Goal: Transaction & Acquisition: Purchase product/service

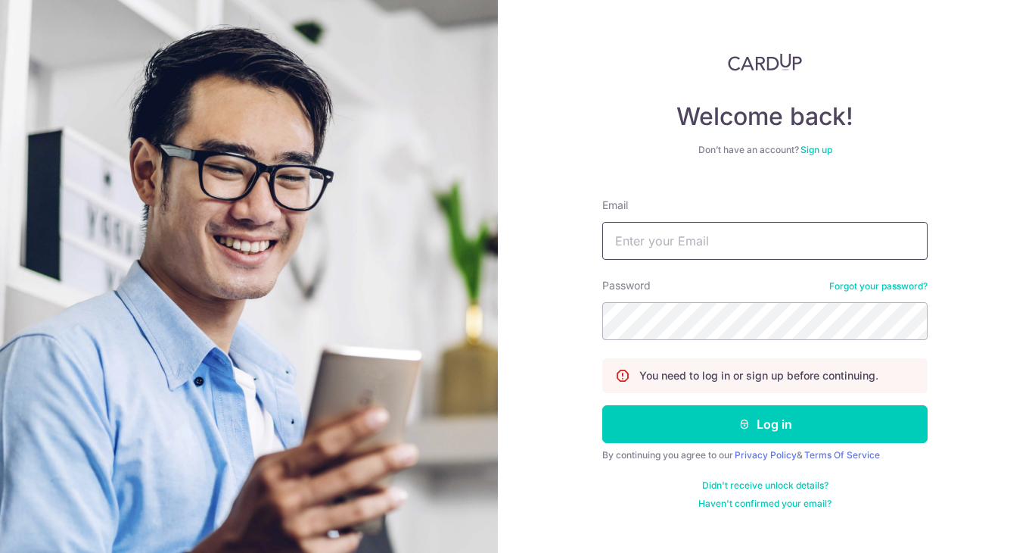
click at [646, 244] on input "Email" at bounding box center [765, 241] width 325 height 38
type input "[EMAIL_ADDRESS][DOMAIN_NAME]"
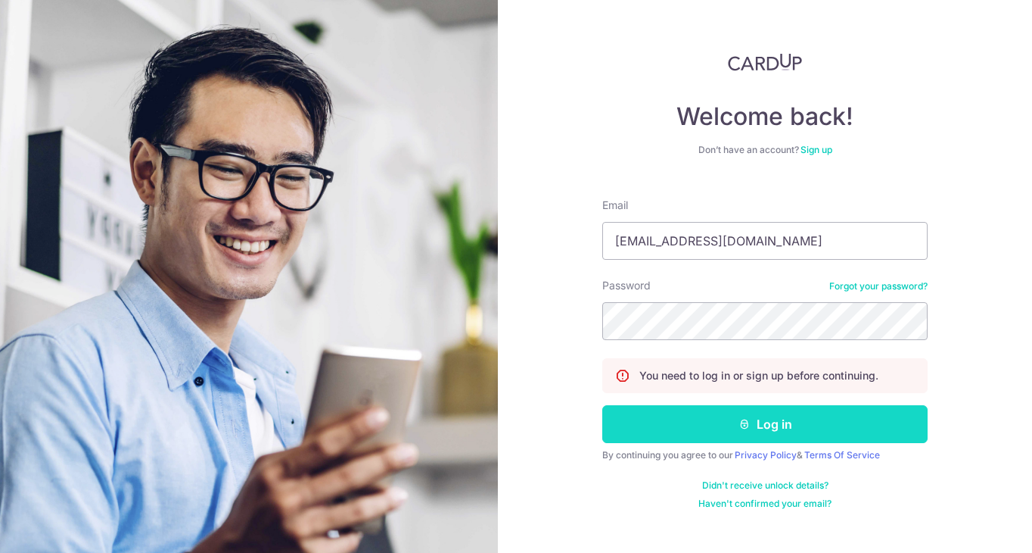
click at [692, 422] on button "Log in" at bounding box center [765, 424] width 325 height 38
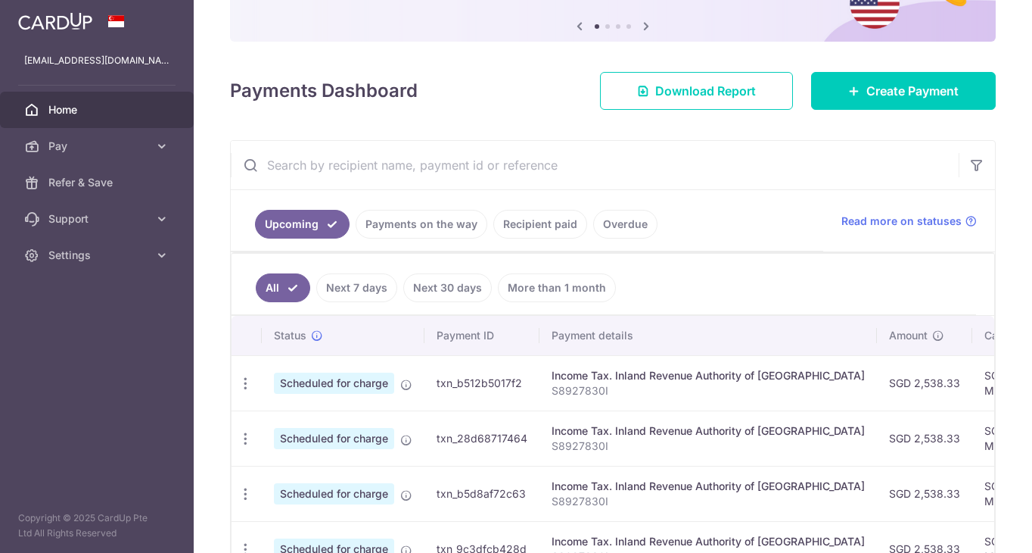
scroll to position [167, 0]
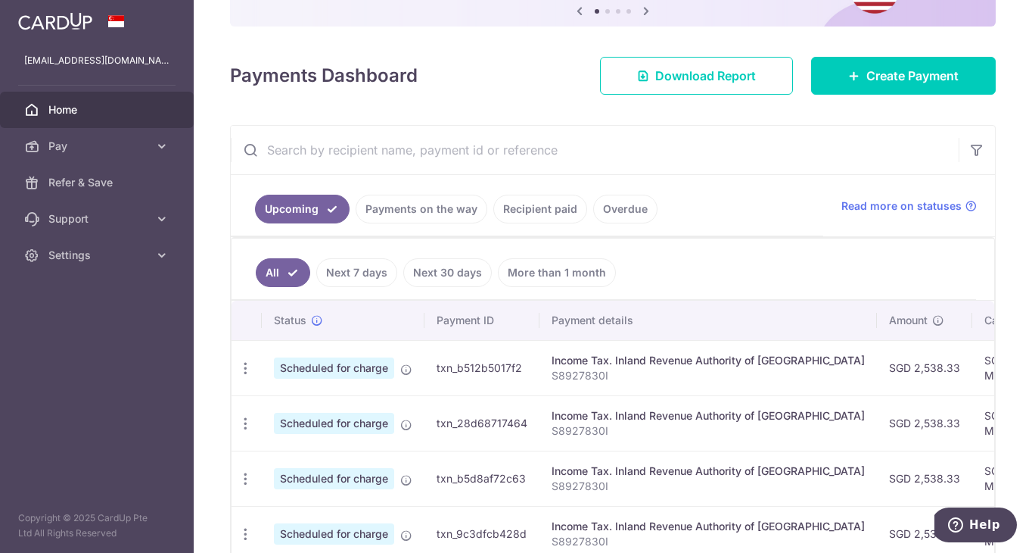
click at [542, 207] on link "Recipient paid" at bounding box center [541, 209] width 94 height 29
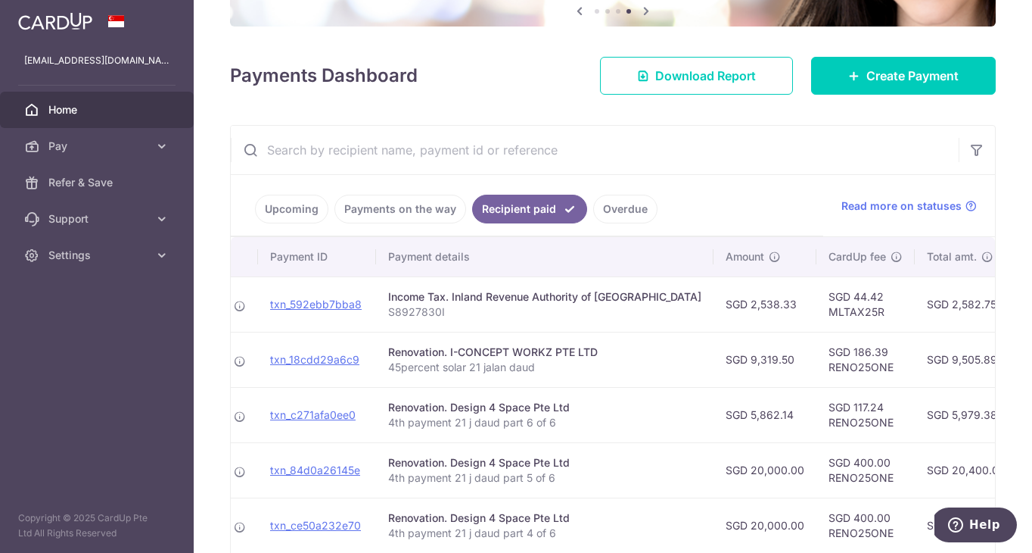
scroll to position [0, 129]
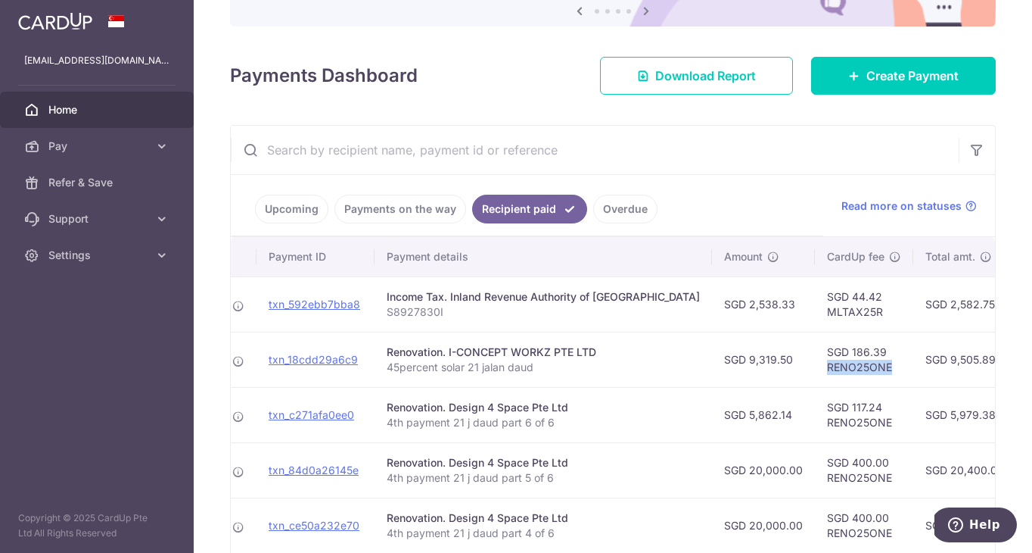
drag, startPoint x: 771, startPoint y: 369, endPoint x: 837, endPoint y: 369, distance: 66.6
click at [837, 369] on td "SGD 186.39 RENO25ONE" at bounding box center [864, 359] width 98 height 55
copy td "RENO25ONE"
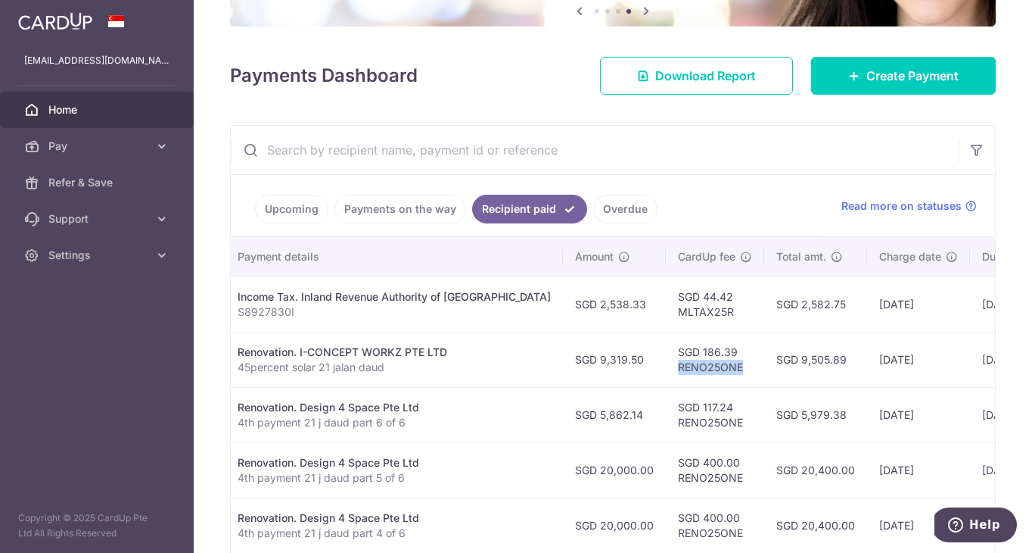
scroll to position [150, 0]
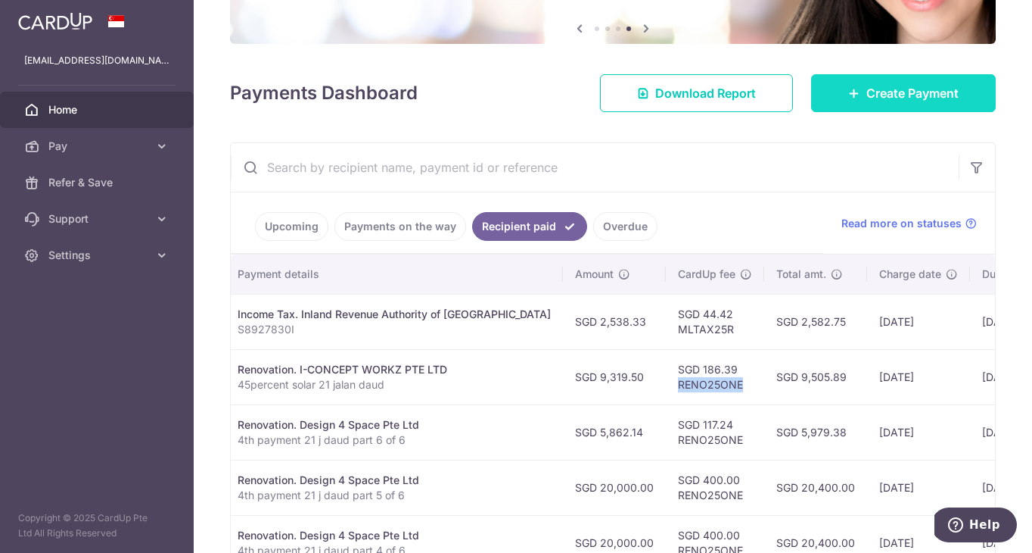
click at [873, 94] on span "Create Payment" at bounding box center [913, 93] width 92 height 18
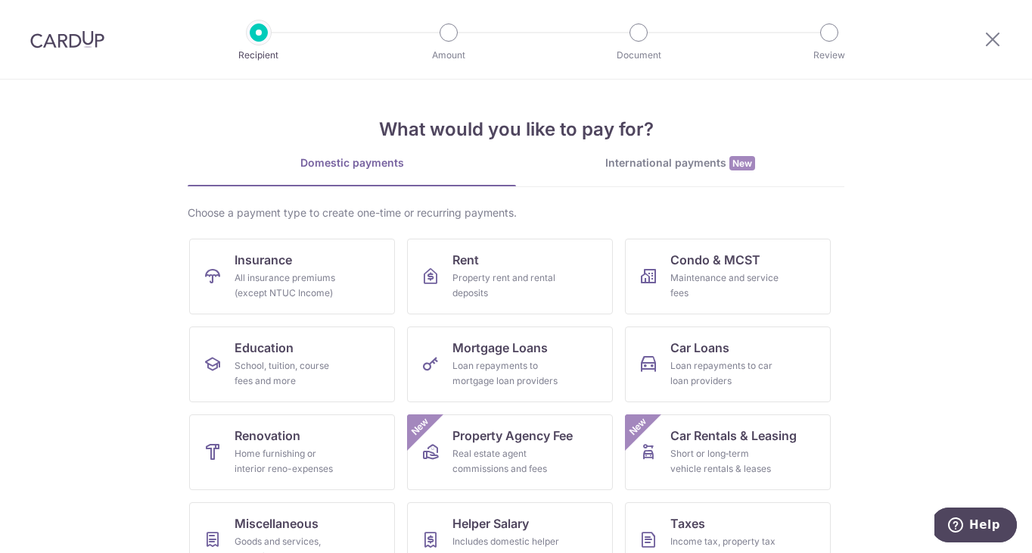
scroll to position [90, 0]
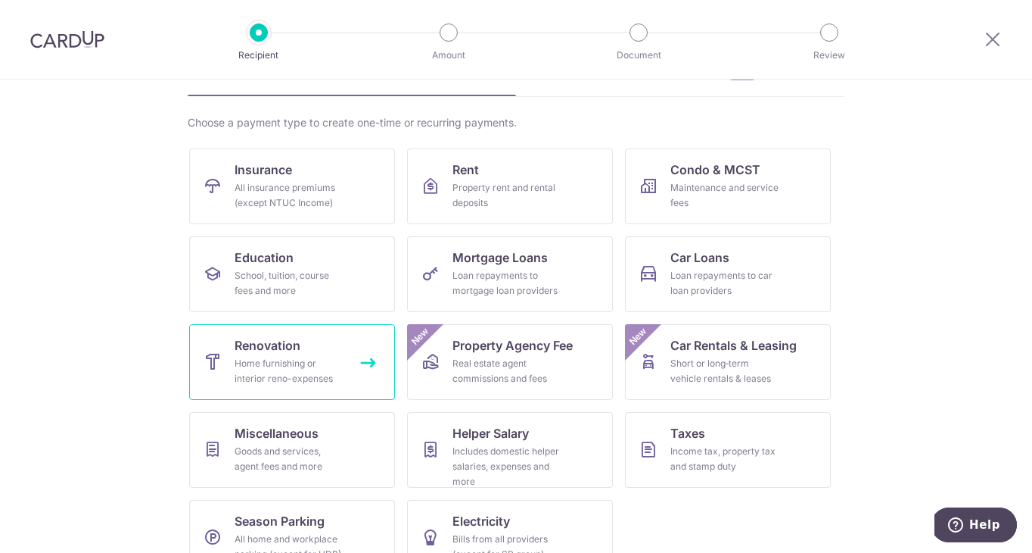
click at [316, 372] on div "Home furnishing or interior reno-expenses" at bounding box center [289, 371] width 109 height 30
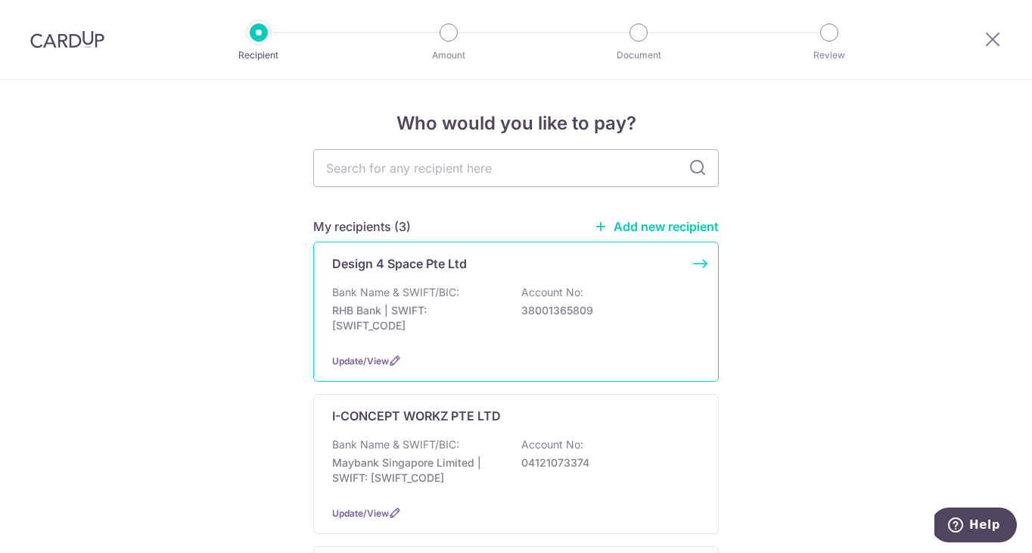
scroll to position [67, 0]
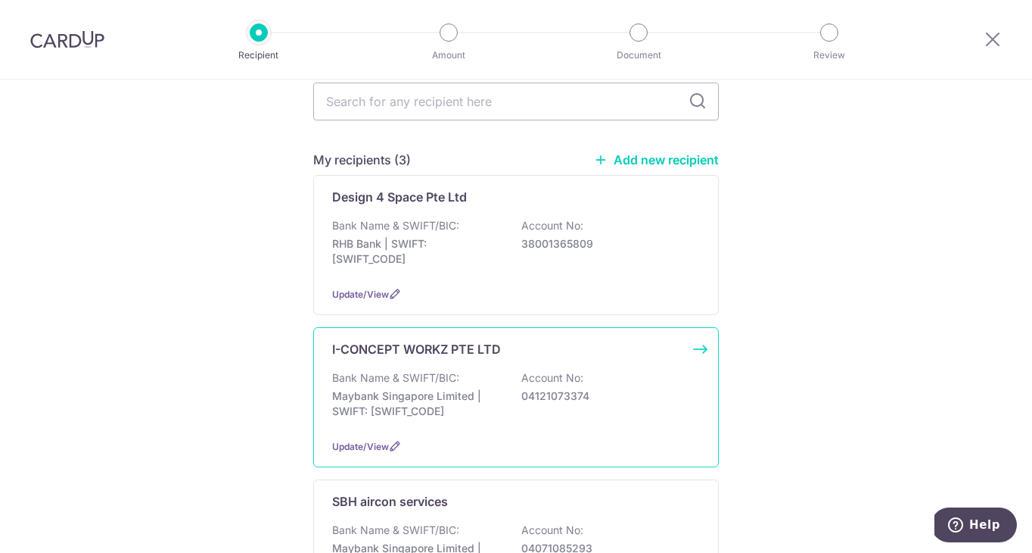
click at [437, 373] on p "Bank Name & SWIFT/BIC:" at bounding box center [395, 377] width 127 height 15
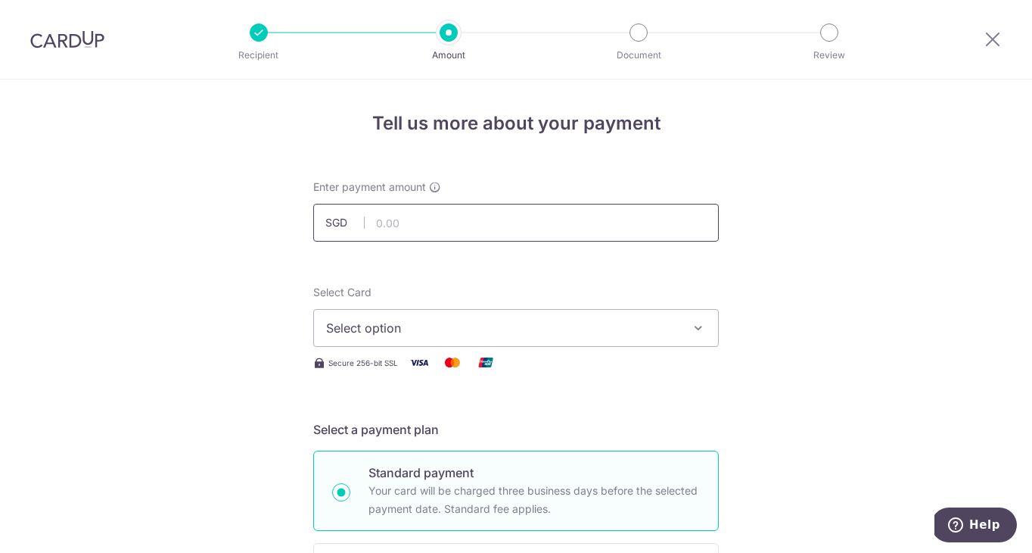
click at [444, 220] on input "text" at bounding box center [516, 223] width 406 height 38
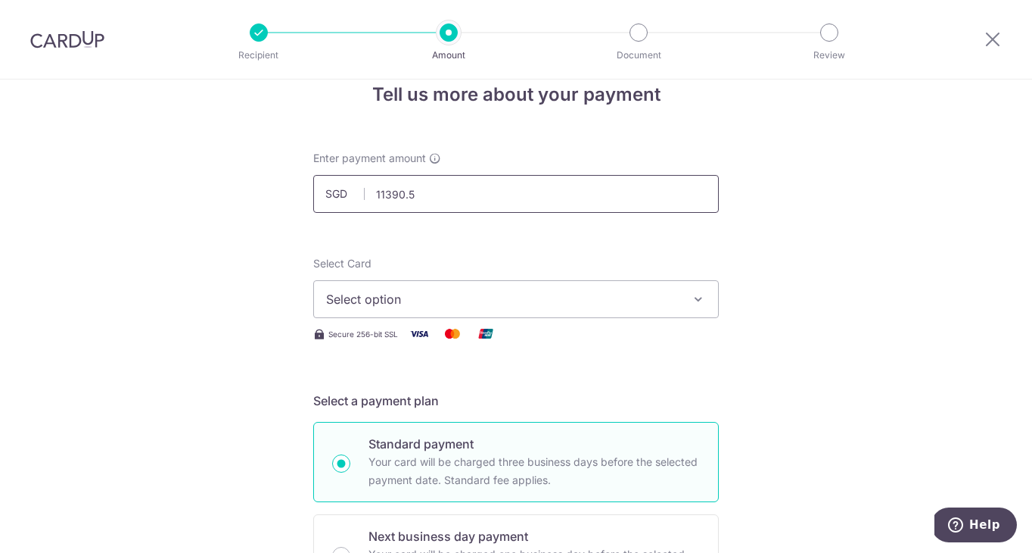
scroll to position [35, 0]
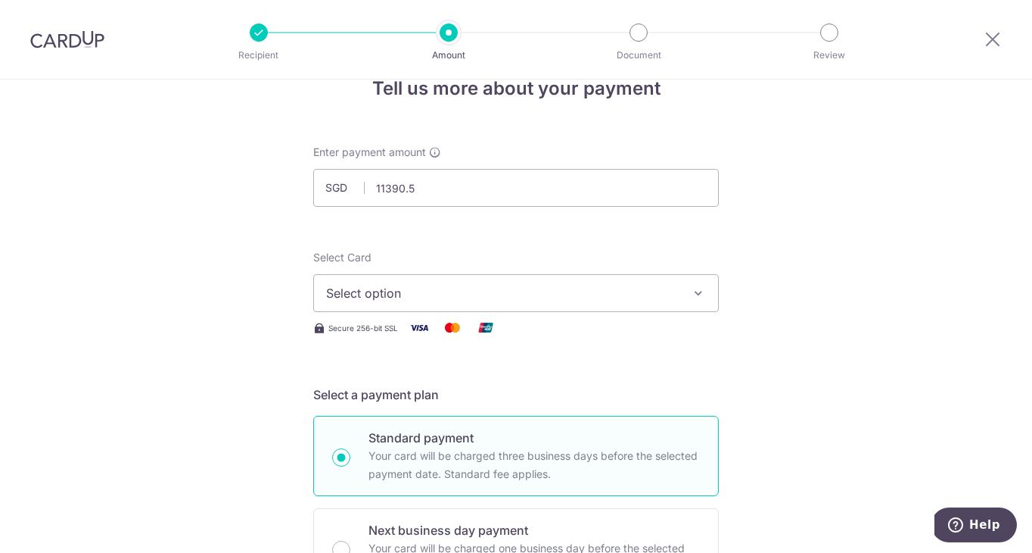
click at [517, 291] on span "Select option" at bounding box center [502, 293] width 353 height 18
type input "11,390.50"
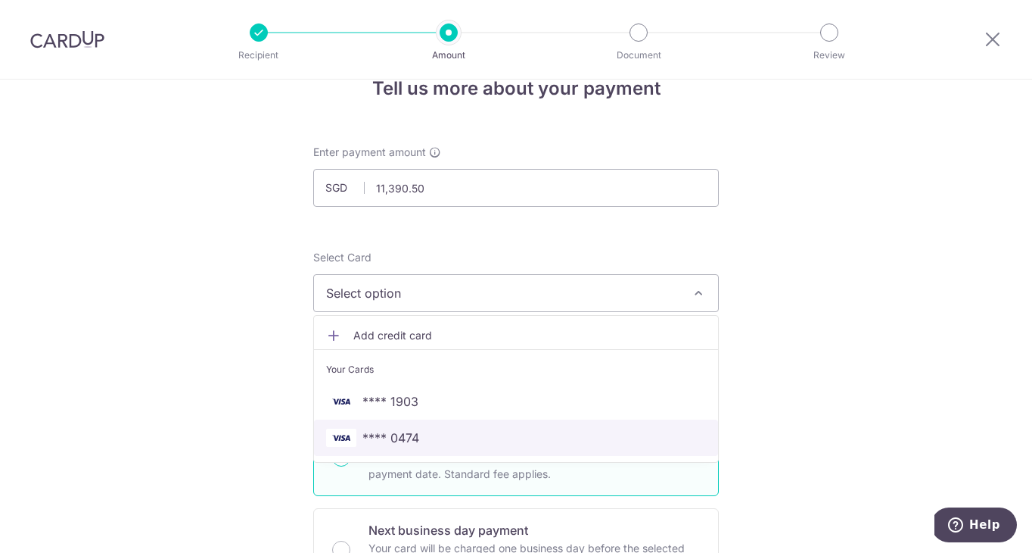
click at [413, 432] on span "**** 0474" at bounding box center [391, 437] width 57 height 18
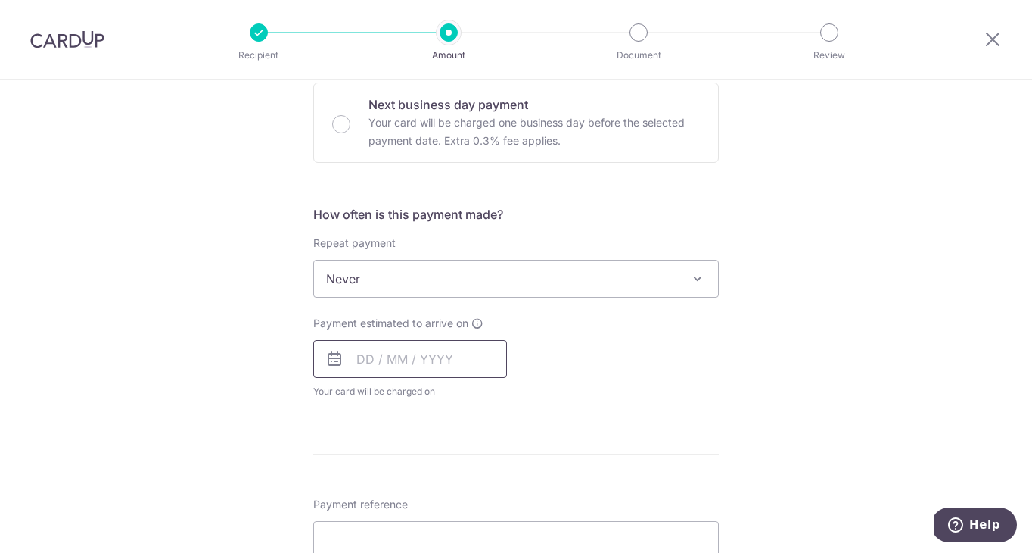
scroll to position [471, 0]
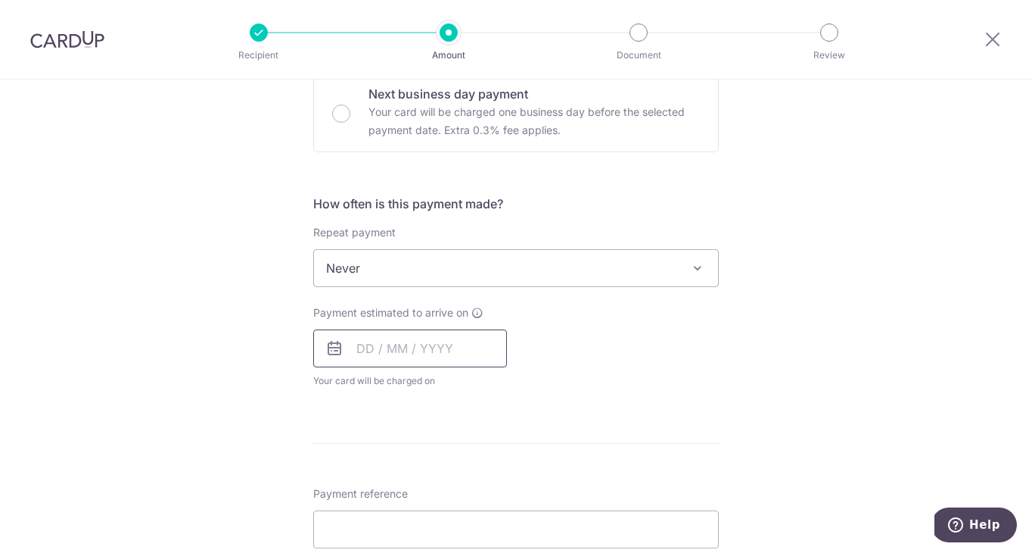
click at [467, 352] on input "text" at bounding box center [410, 348] width 194 height 38
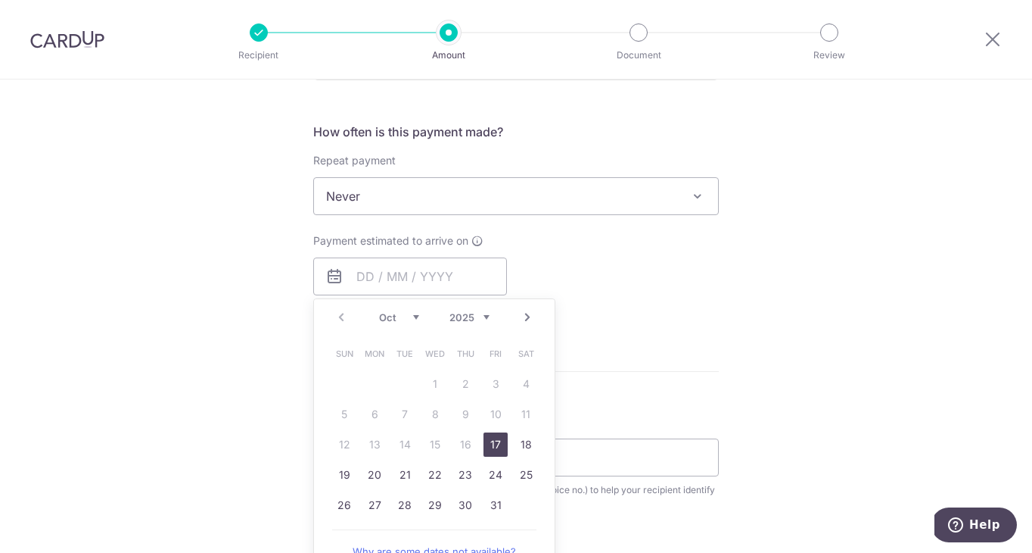
click at [492, 445] on link "17" at bounding box center [496, 444] width 24 height 24
type input "17/10/2025"
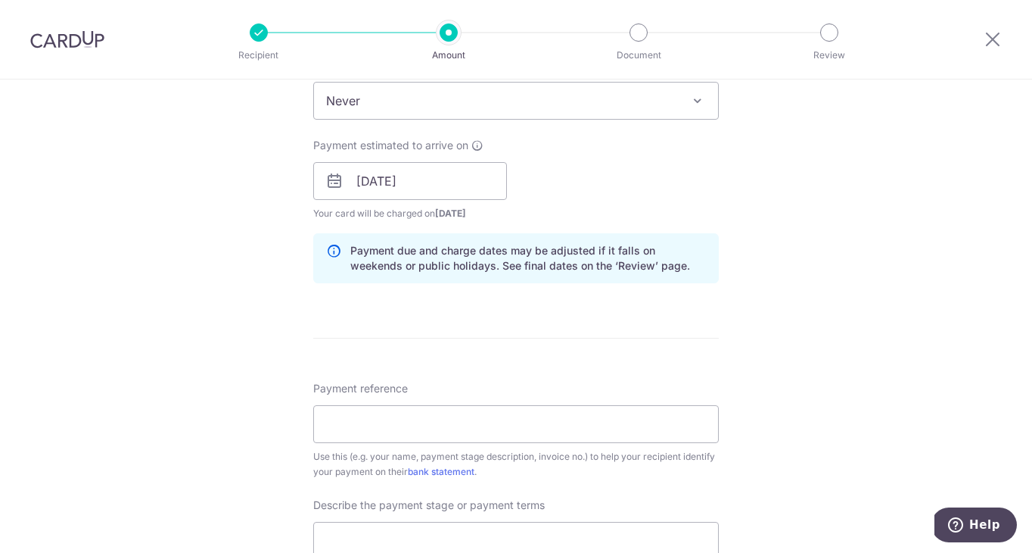
scroll to position [698, 0]
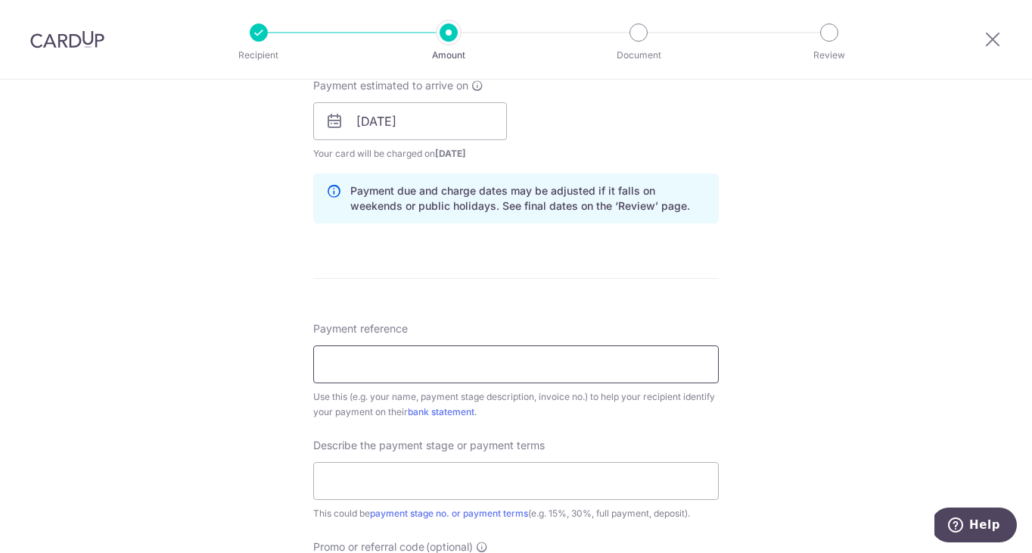
click at [419, 364] on input "Payment reference" at bounding box center [516, 364] width 406 height 38
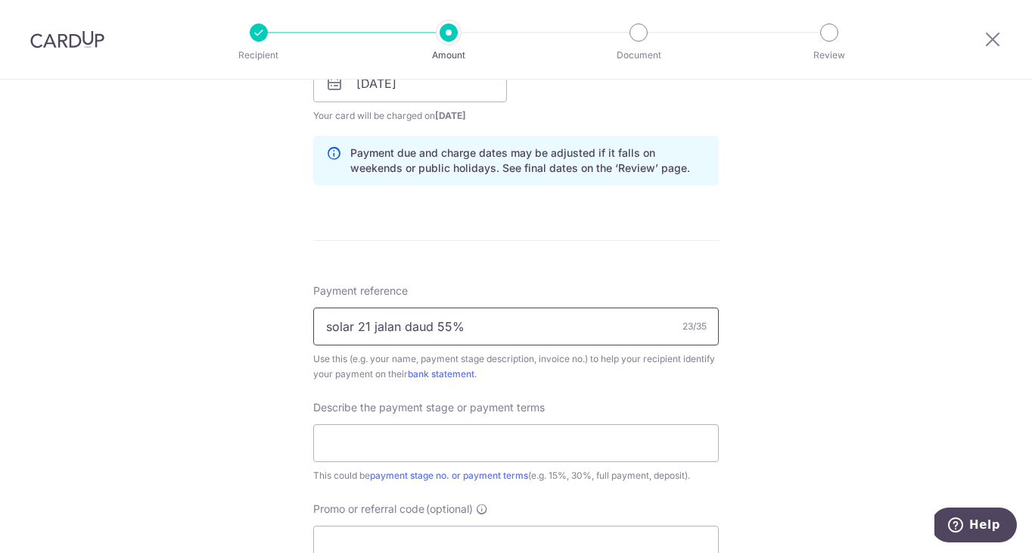
scroll to position [747, 0]
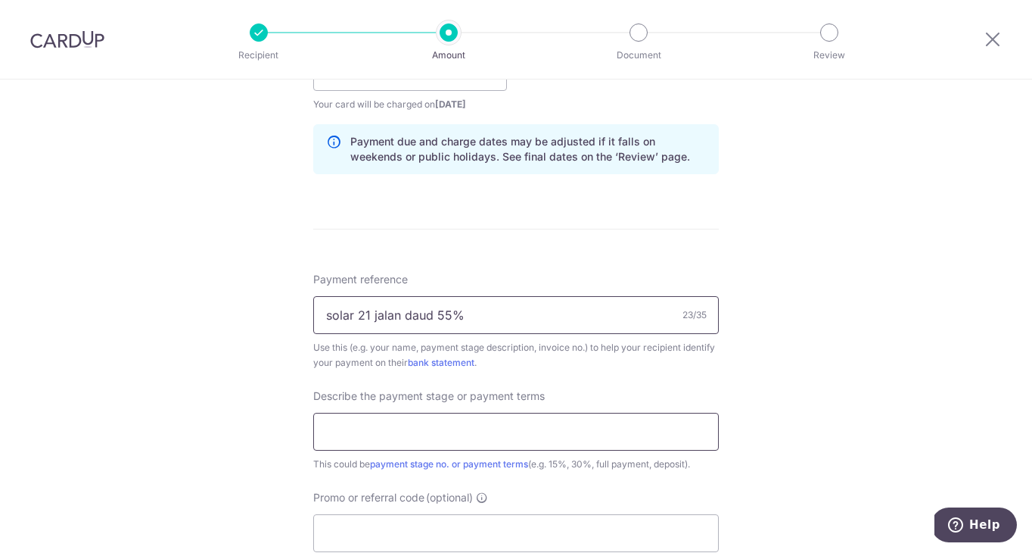
type input "solar 21 jalan daud 55%"
click at [391, 431] on input "text" at bounding box center [516, 432] width 406 height 38
drag, startPoint x: 478, startPoint y: 315, endPoint x: 181, endPoint y: 310, distance: 297.5
click at [181, 310] on div "Tell us more about your payment Enter payment amount SGD 11,390.50 11390.50 Sel…" at bounding box center [516, 98] width 1032 height 1533
click at [329, 426] on input "text" at bounding box center [516, 432] width 406 height 38
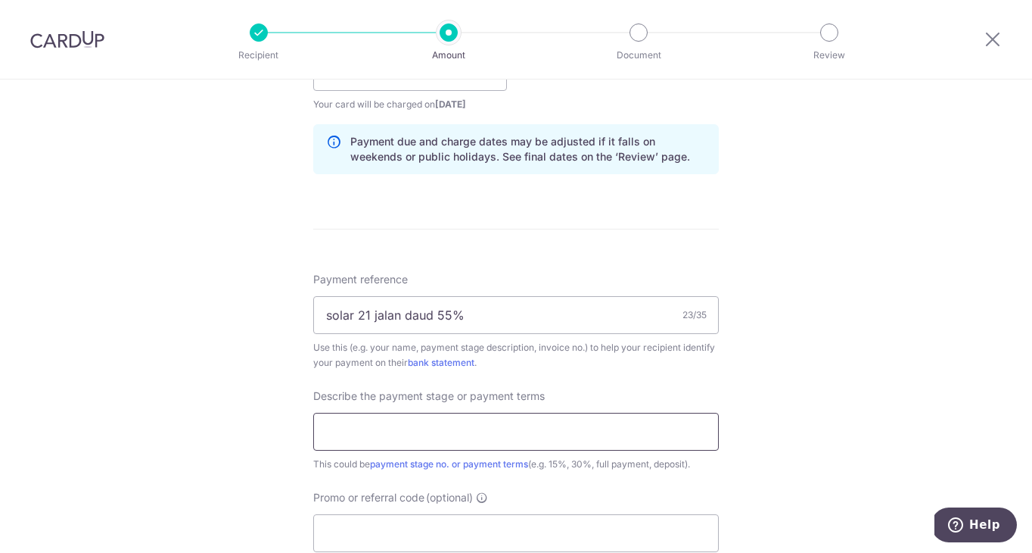
paste input "solar 21 jalan daud 55%"
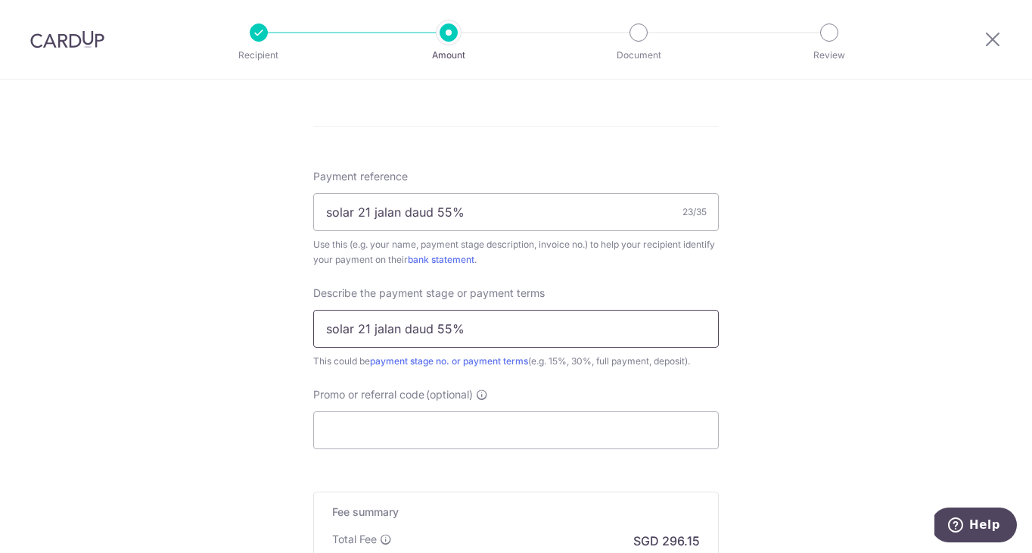
scroll to position [884, 0]
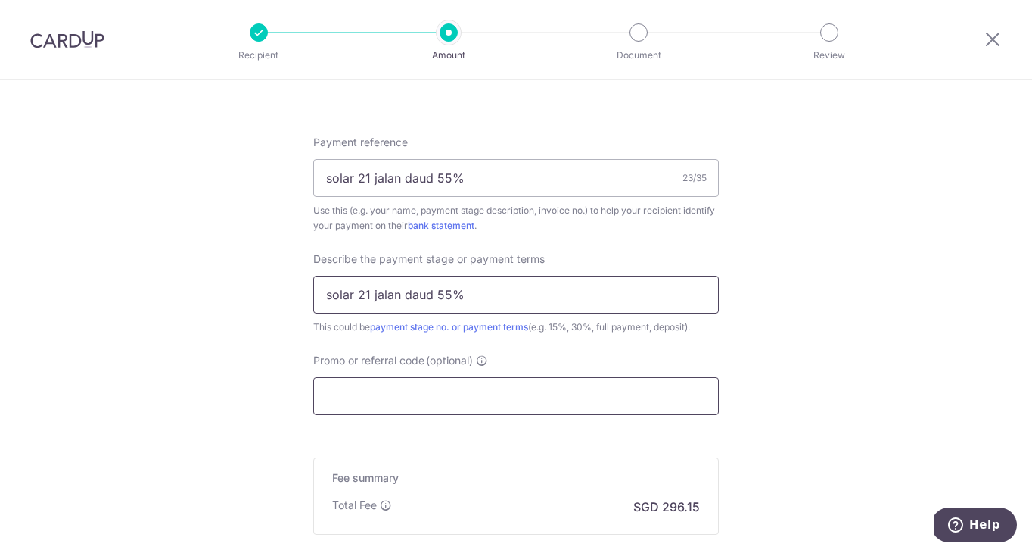
type input "solar 21 jalan daud 55%"
click at [347, 406] on input "Promo or referral code (optional)" at bounding box center [516, 396] width 406 height 38
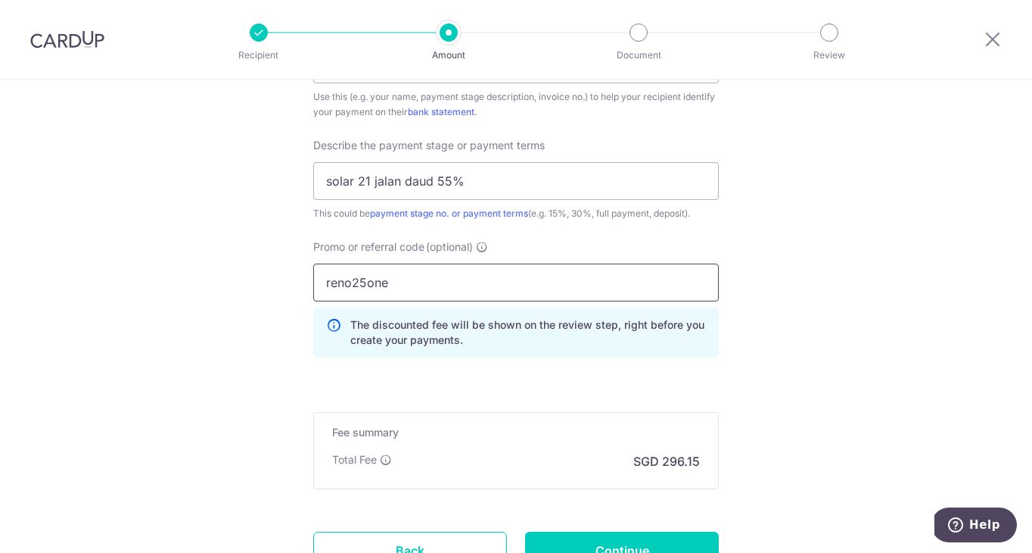
scroll to position [1128, 0]
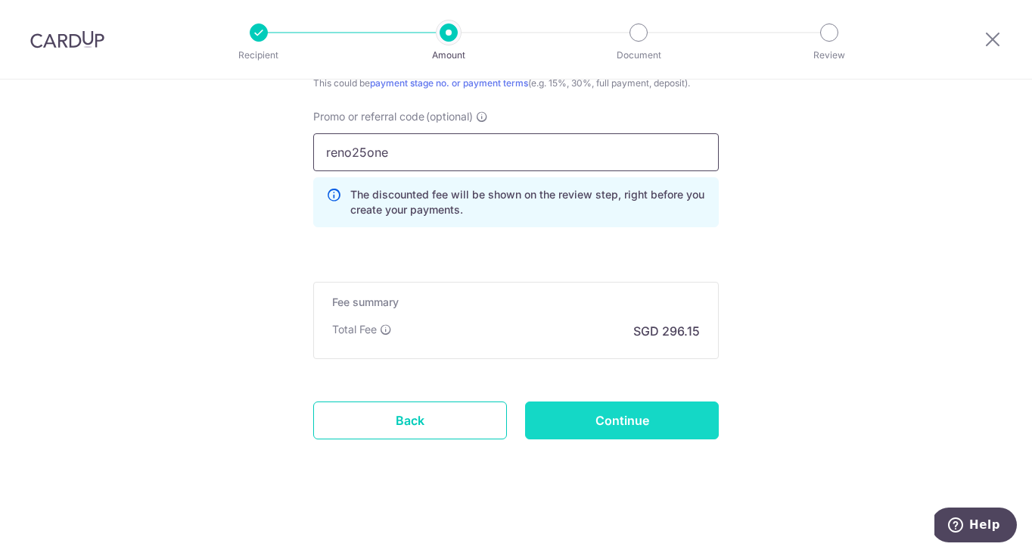
type input "reno25one"
click at [633, 424] on input "Continue" at bounding box center [622, 420] width 194 height 38
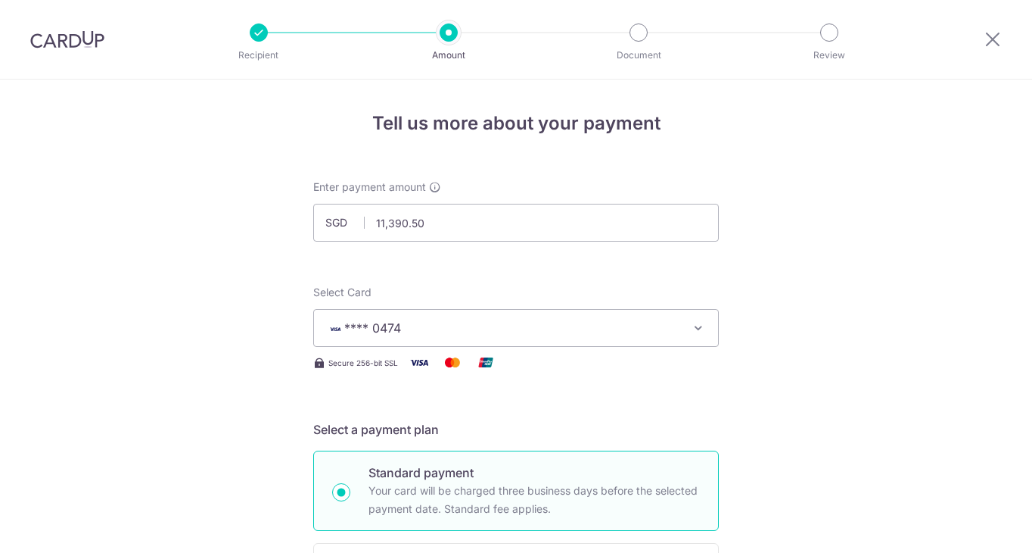
scroll to position [1008, 0]
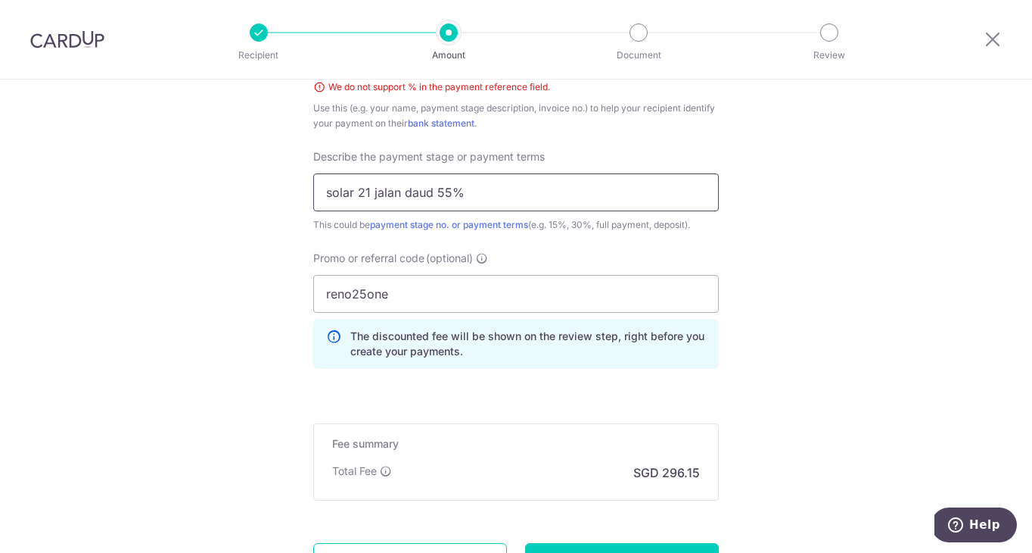
click at [471, 193] on input "solar 21 jalan daud 55%" at bounding box center [516, 192] width 406 height 38
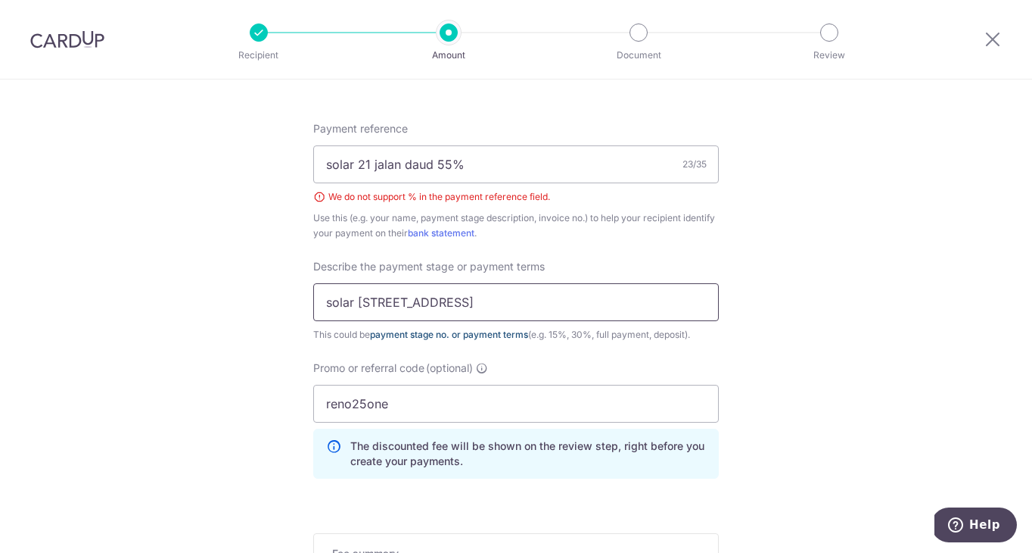
scroll to position [894, 0]
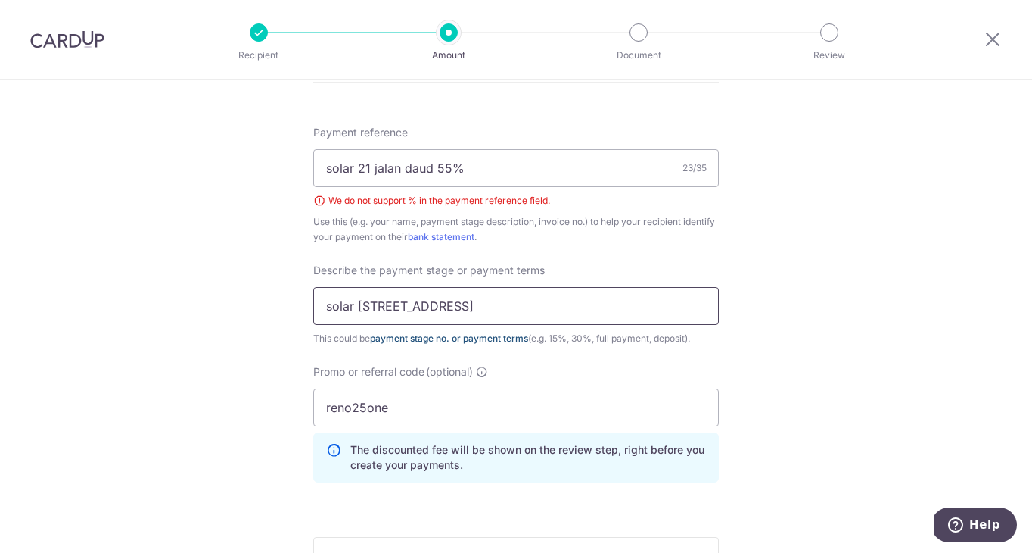
type input "solar 21 jalan daud 55%"
click at [483, 168] on input "solar 21 jalan daud 55%" at bounding box center [516, 168] width 406 height 38
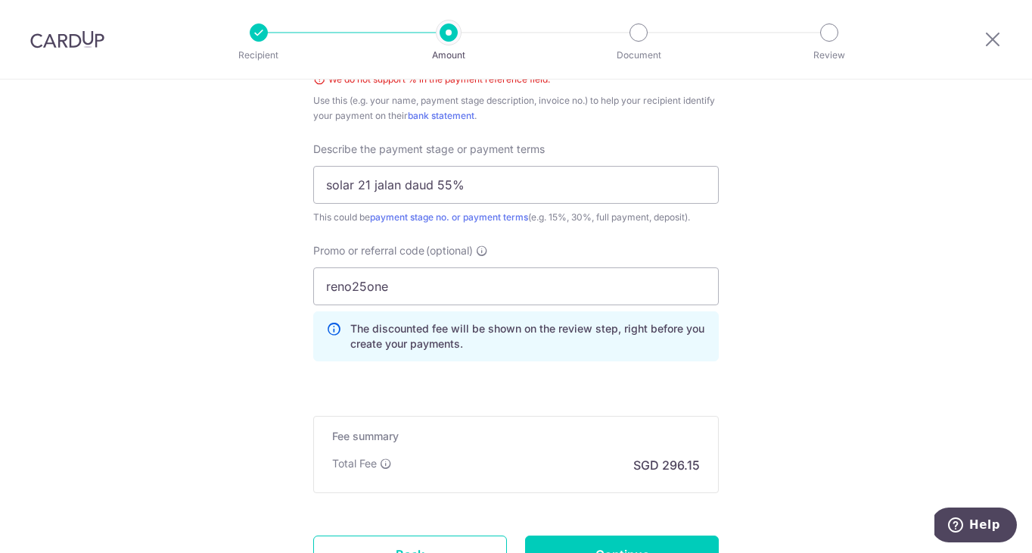
scroll to position [1149, 0]
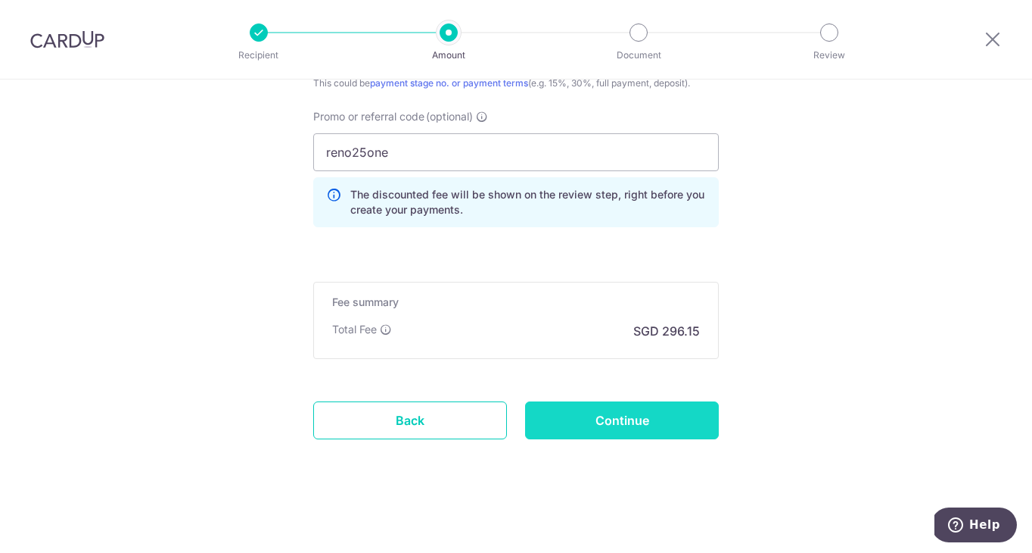
type input "solar 21 jalan daud part 2"
click at [615, 417] on input "Continue" at bounding box center [622, 420] width 194 height 38
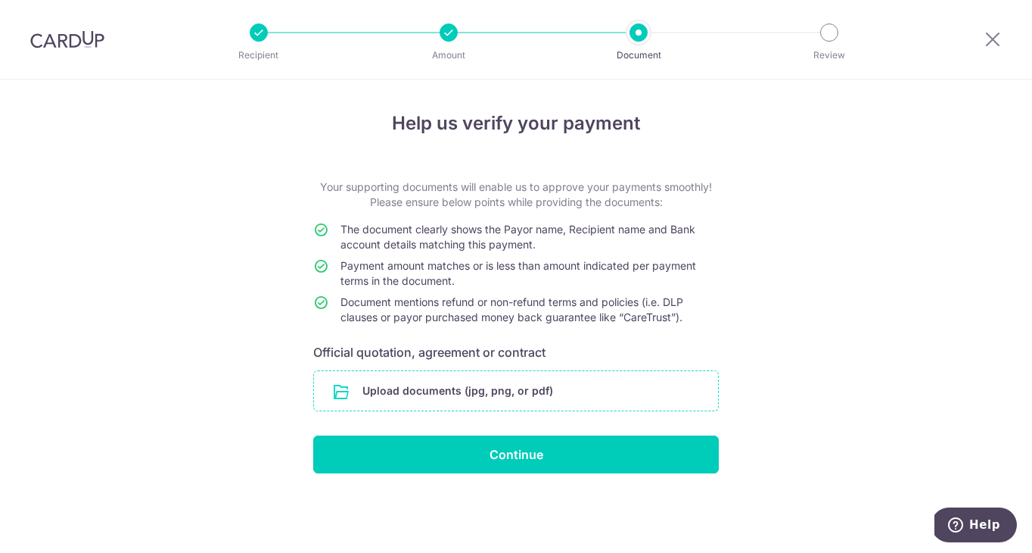
click at [536, 382] on input "file" at bounding box center [516, 390] width 404 height 39
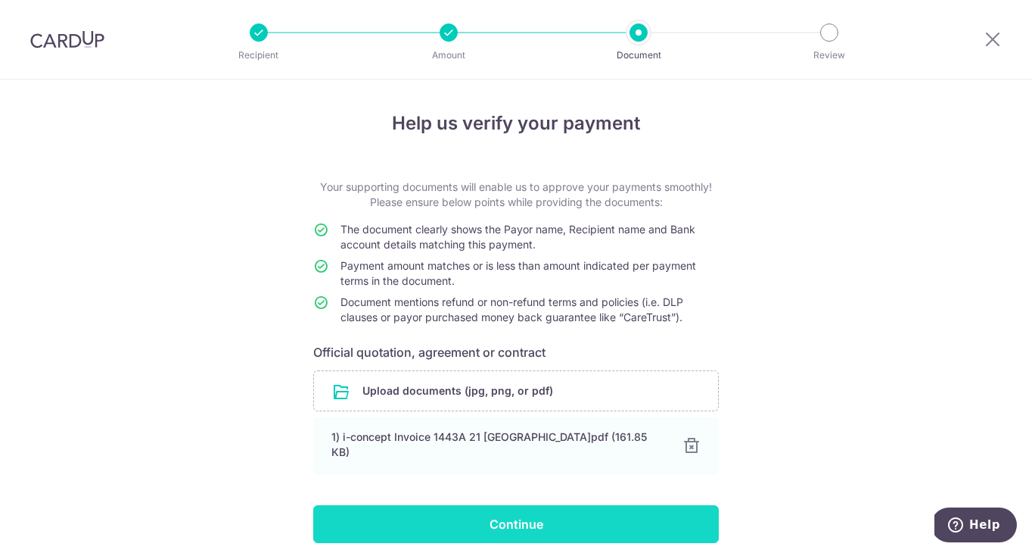
click at [596, 513] on input "Continue" at bounding box center [516, 524] width 406 height 38
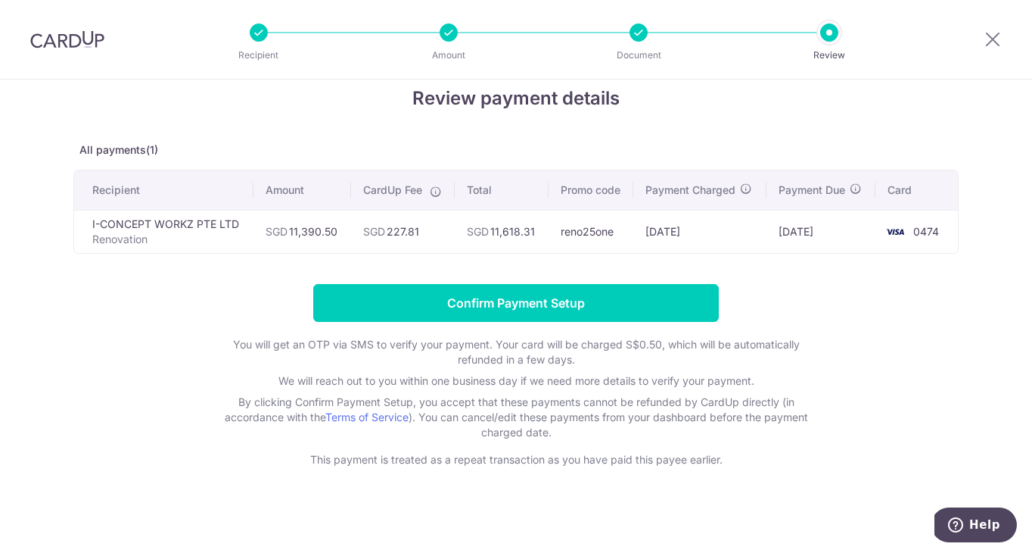
scroll to position [29, 0]
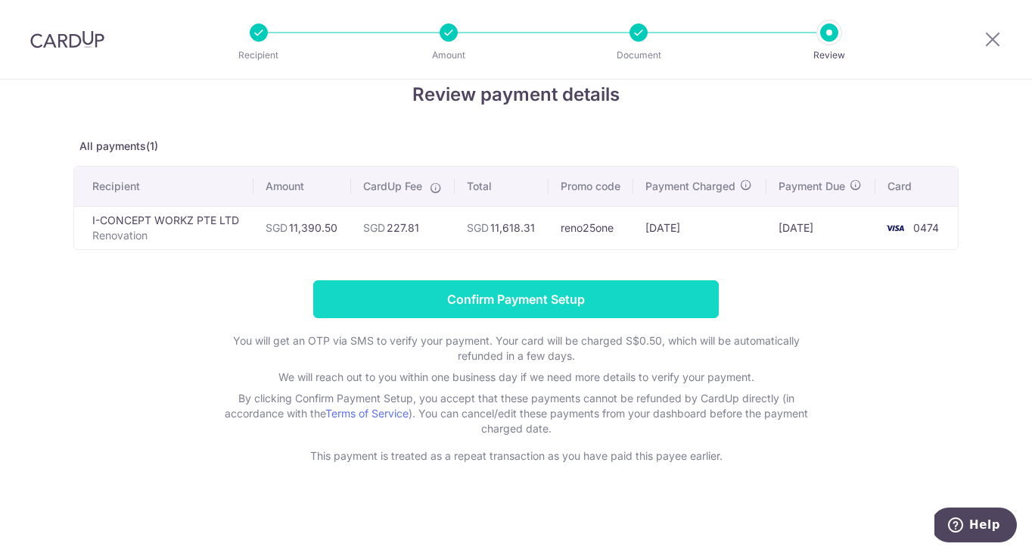
click at [600, 295] on input "Confirm Payment Setup" at bounding box center [516, 299] width 406 height 38
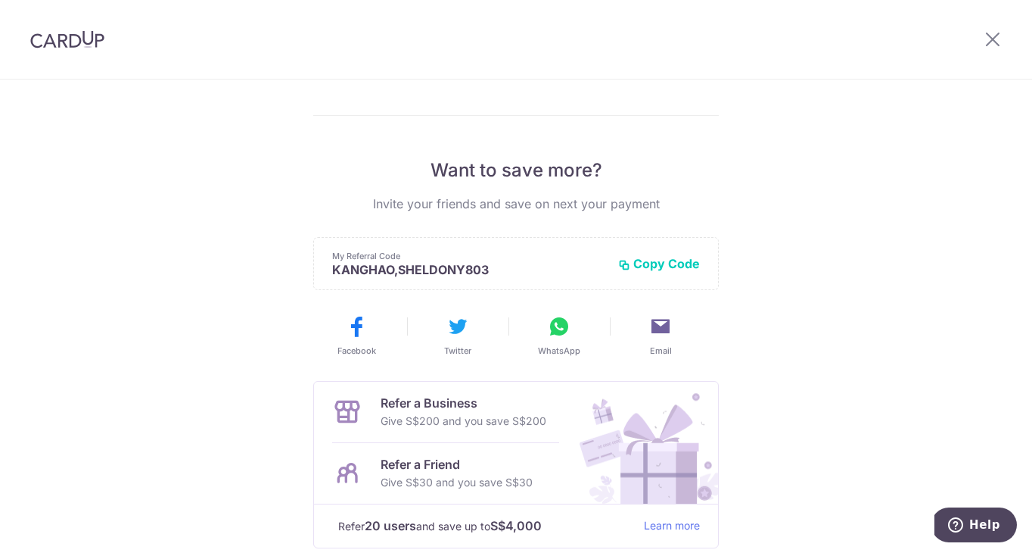
scroll to position [45, 0]
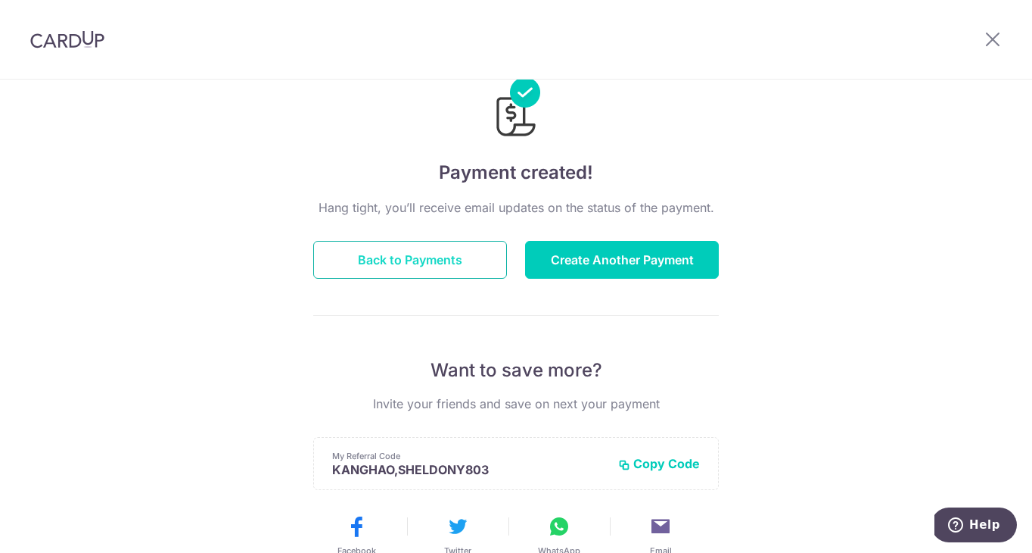
click at [458, 262] on button "Back to Payments" at bounding box center [410, 260] width 194 height 38
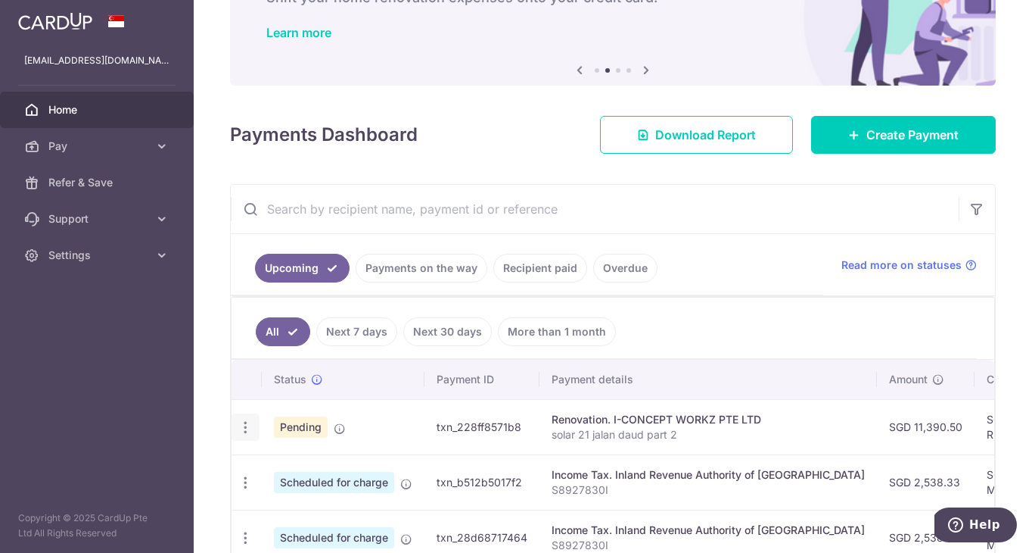
click at [242, 425] on icon "button" at bounding box center [246, 427] width 16 height 16
click at [215, 389] on div "× Pause Schedule Pause all future payments in this series Pause just this one p…" at bounding box center [613, 276] width 839 height 553
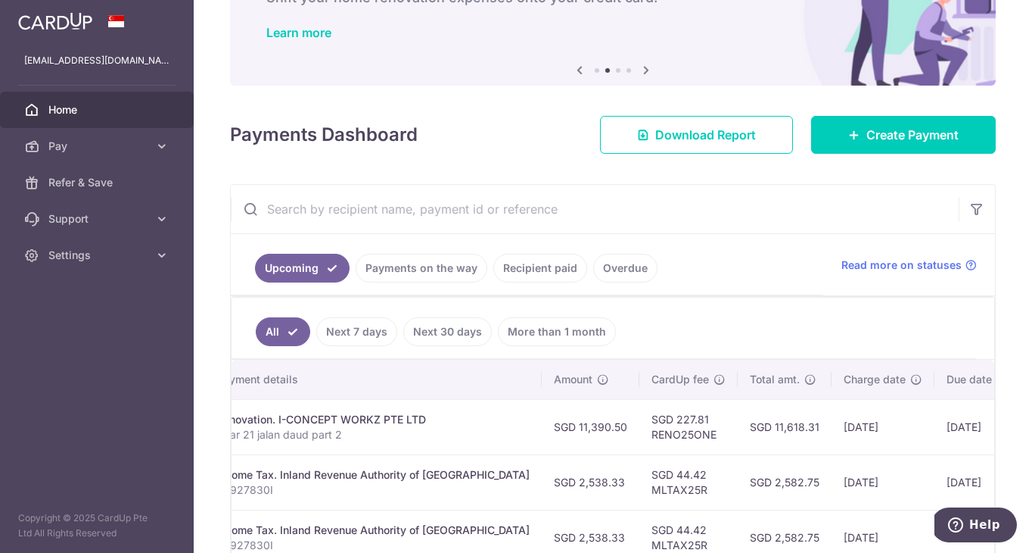
scroll to position [0, 422]
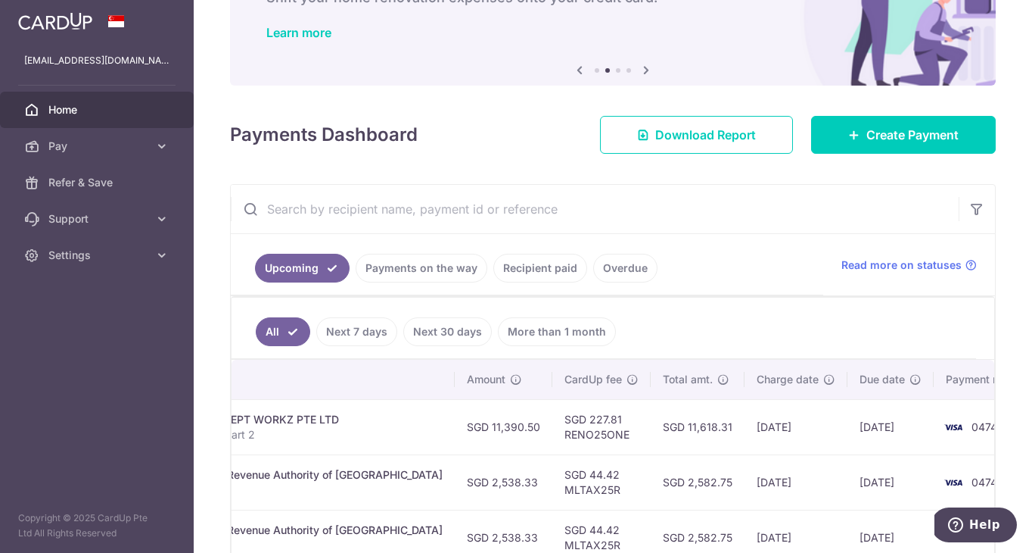
click at [553, 428] on td "SGD 227.81 RENO25ONE" at bounding box center [602, 426] width 98 height 55
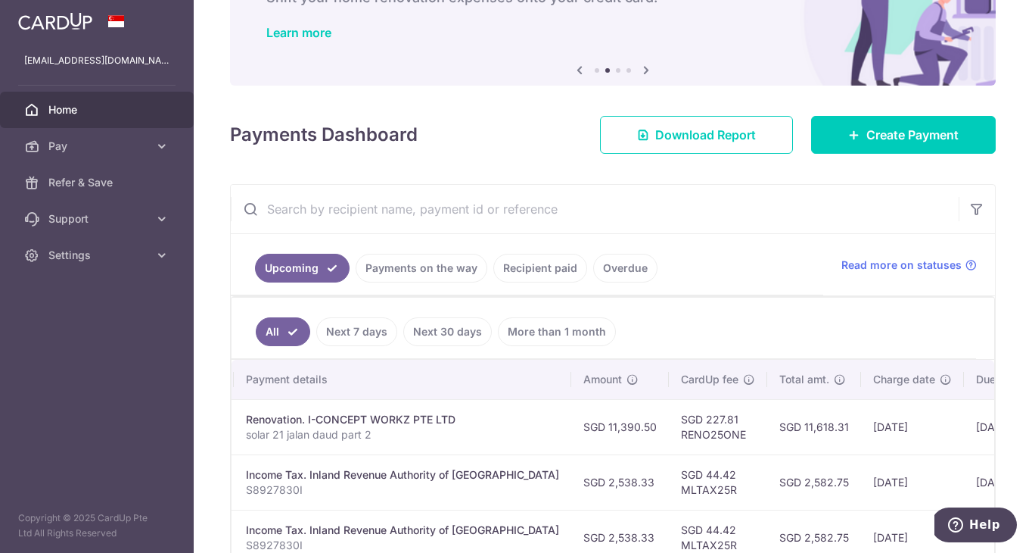
scroll to position [0, 305]
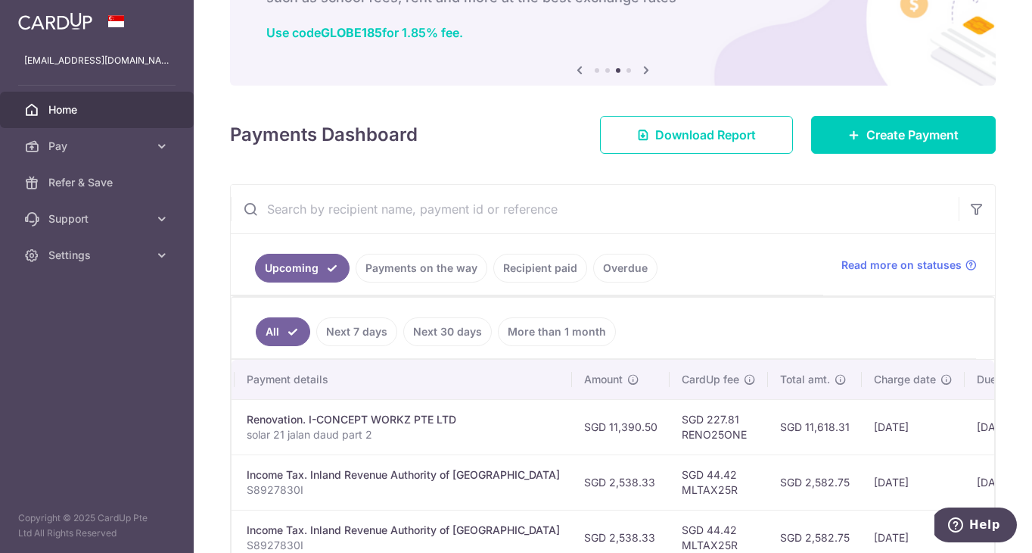
click at [447, 272] on link "Payments on the way" at bounding box center [422, 268] width 132 height 29
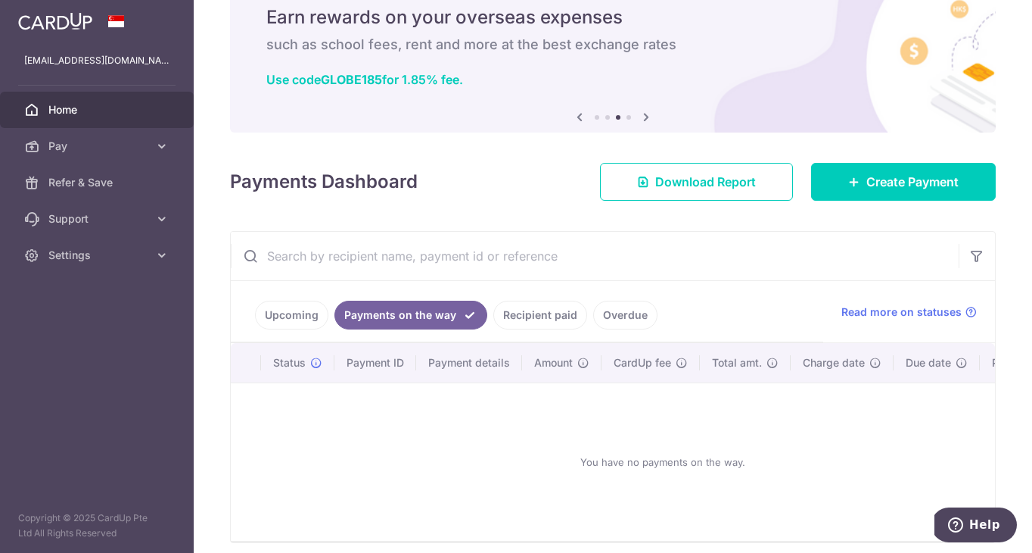
scroll to position [103, 0]
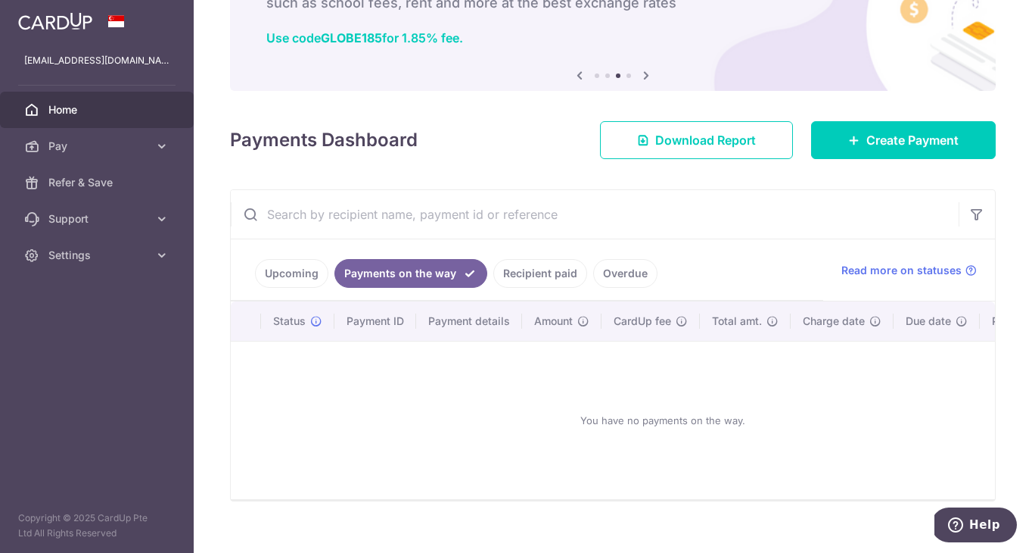
click at [313, 270] on link "Upcoming" at bounding box center [291, 273] width 73 height 29
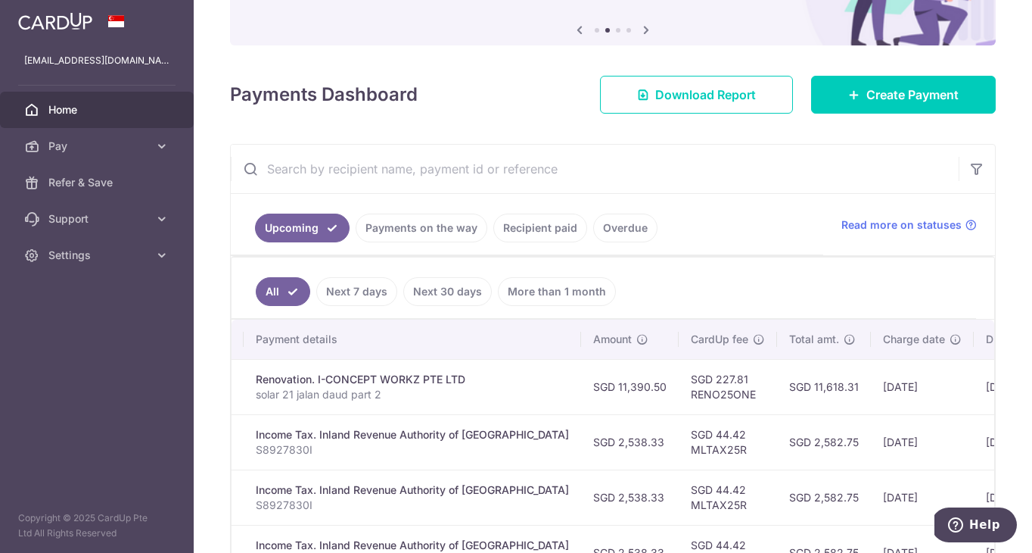
scroll to position [157, 0]
